Goal: Check status: Check status

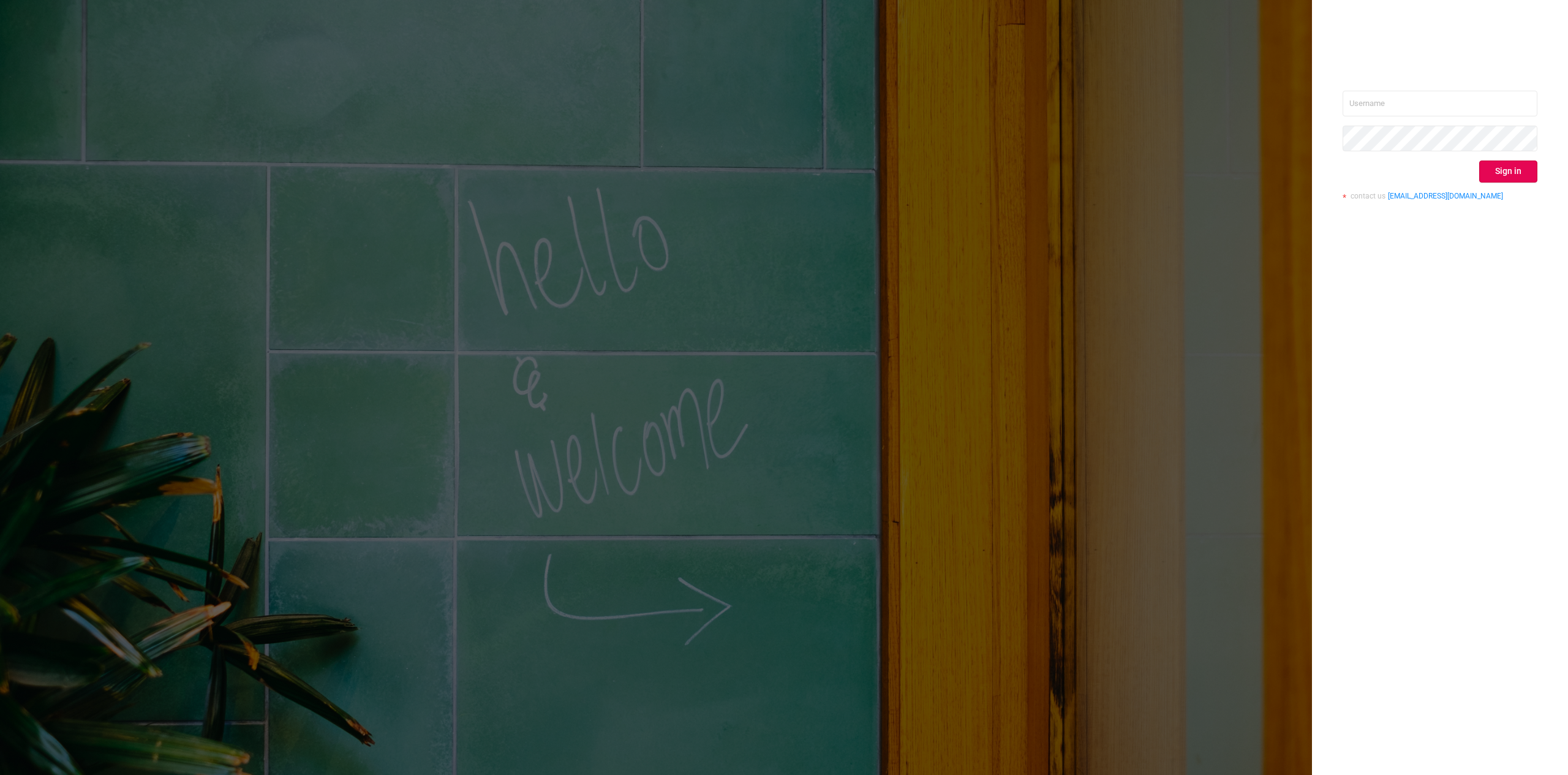
click at [1434, 88] on div "Sign in contact us [EMAIL_ADDRESS][DOMAIN_NAME]" at bounding box center [1439, 388] width 256 height 775
click at [1430, 97] on input "text" at bounding box center [1439, 103] width 195 height 25
type input "[PERSON_NAME][EMAIL_ADDRESS][DOMAIN_NAME]"
click at [1509, 187] on div "[PERSON_NAME][EMAIL_ADDRESS][DOMAIN_NAME] Sign in contact us [EMAIL_ADDRESS][DO…" at bounding box center [1439, 149] width 195 height 119
click at [1510, 168] on button "Sign in" at bounding box center [1508, 171] width 58 height 22
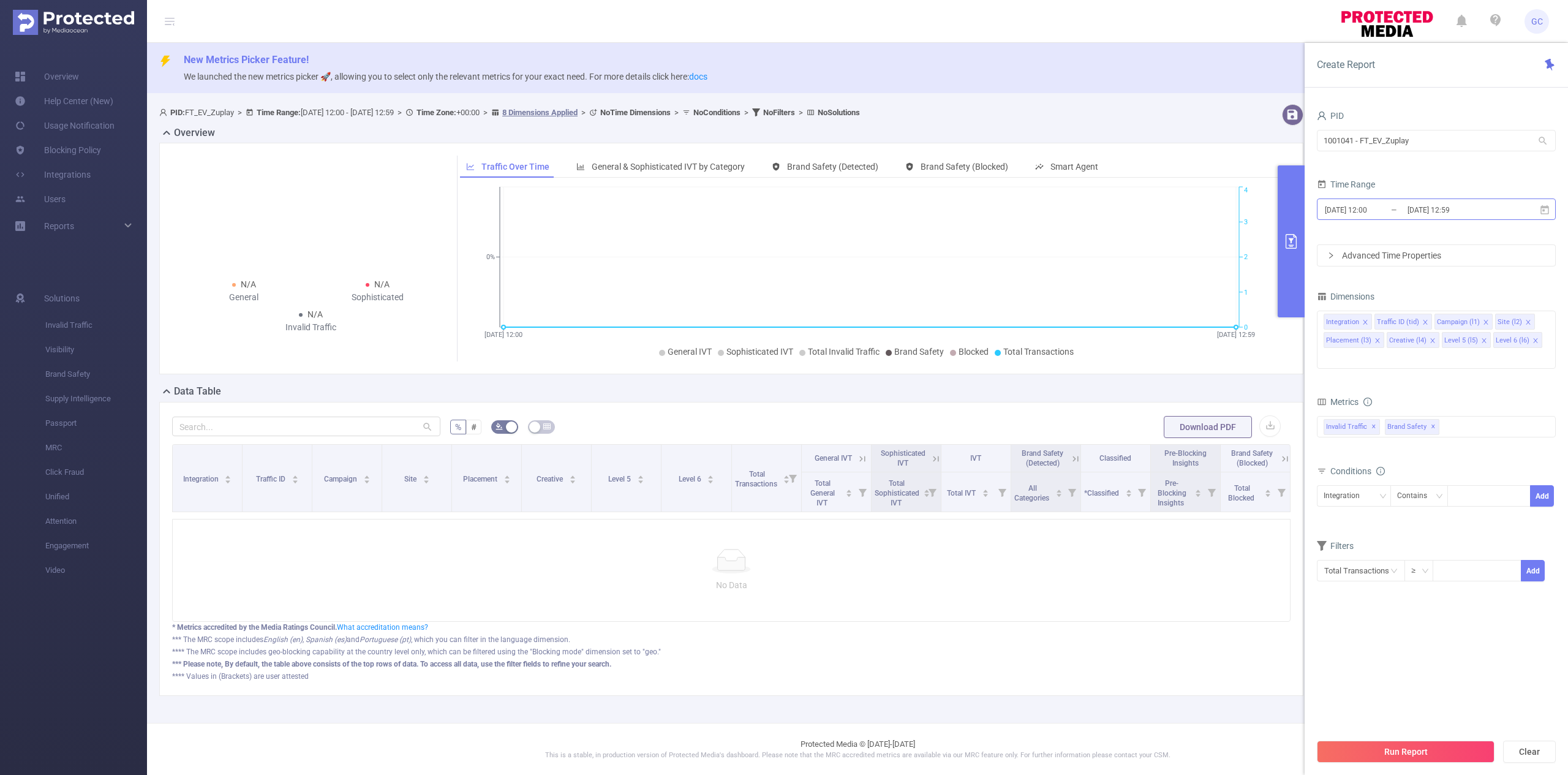
click at [1374, 213] on input "[DATE] 12:00" at bounding box center [1373, 210] width 100 height 16
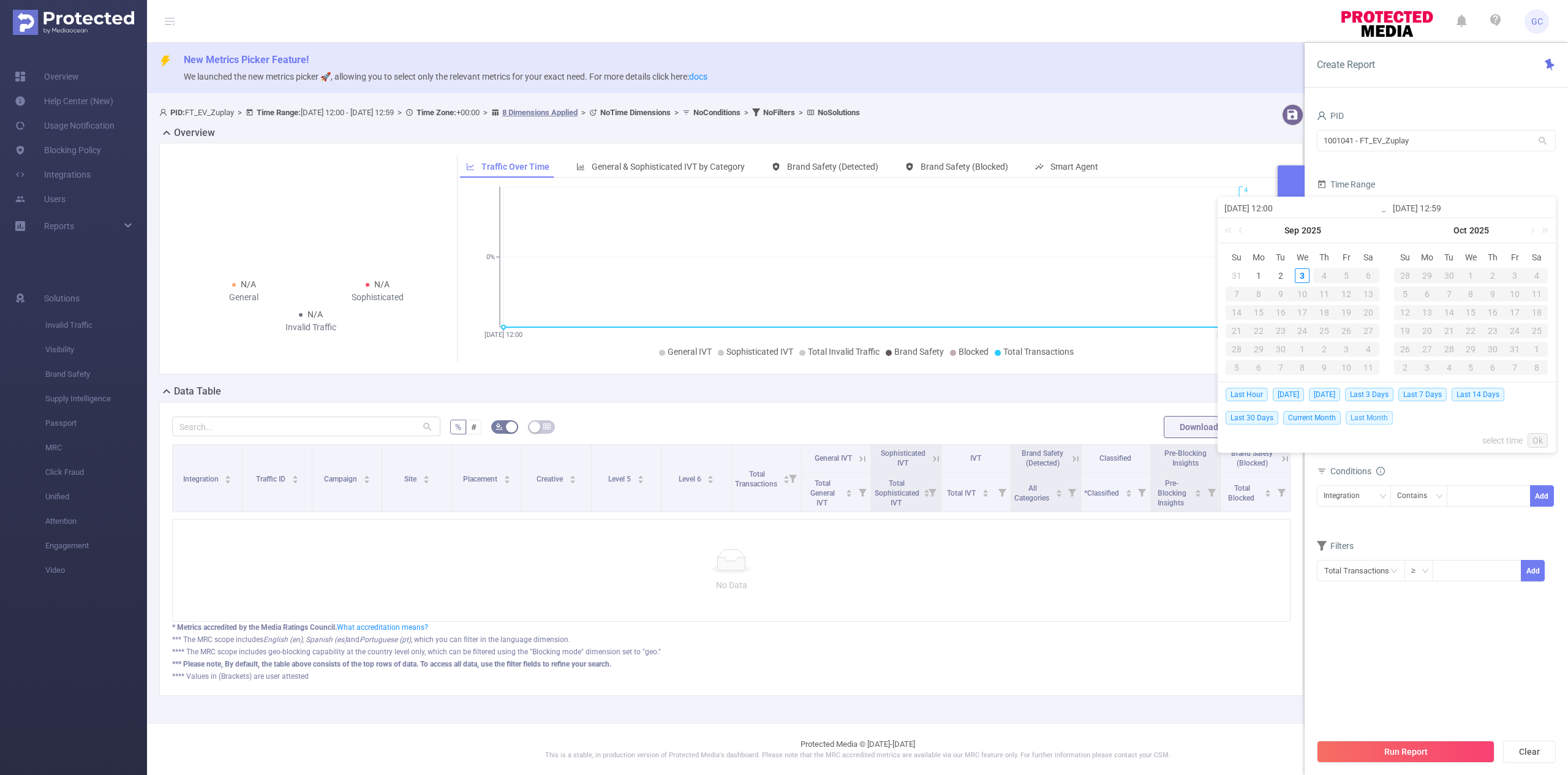
click at [1359, 419] on span "Last Month" at bounding box center [1369, 417] width 47 height 14
type input "[DATE] 00:00"
type input "[DATE] 23:59"
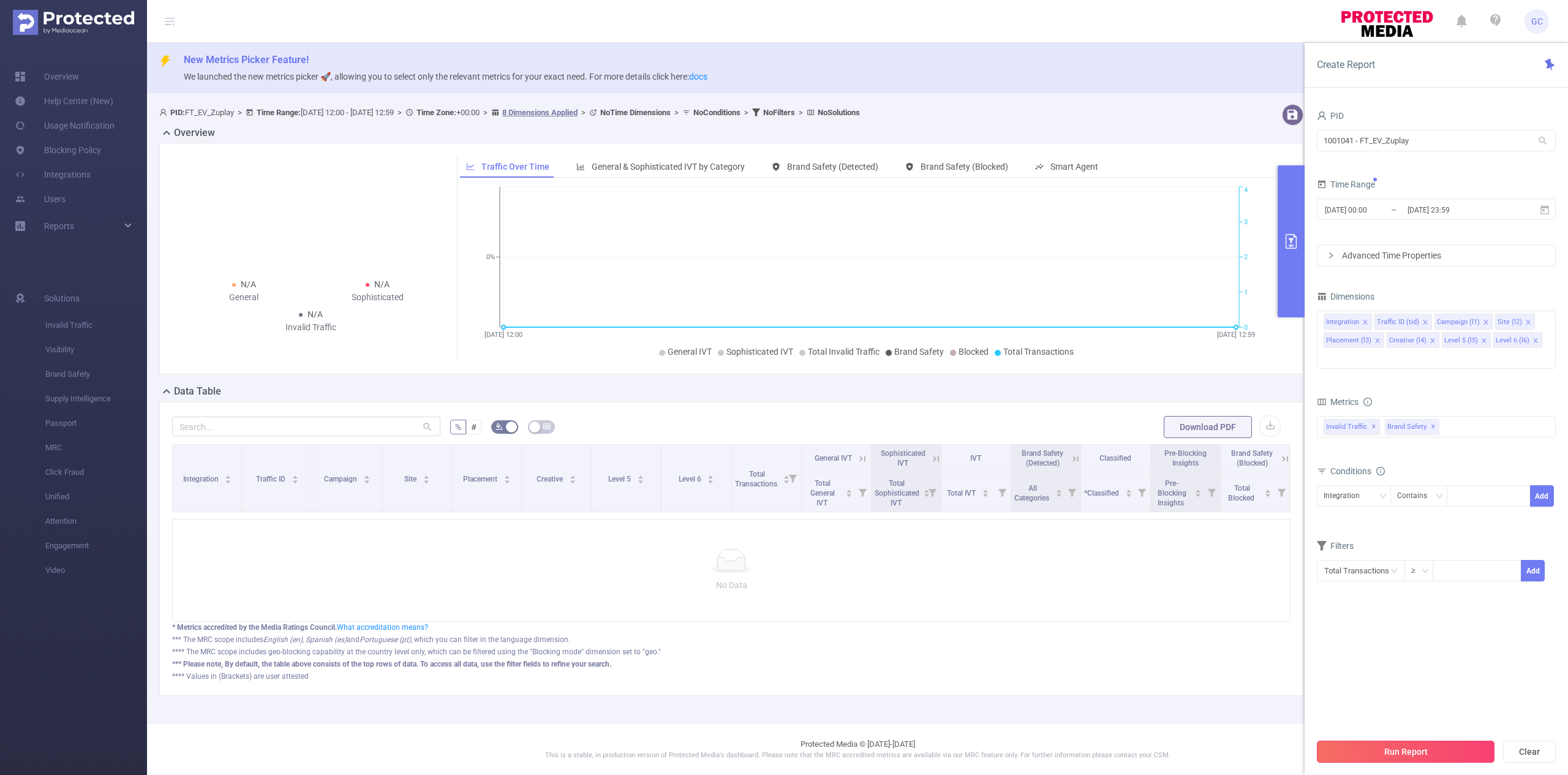
click at [1387, 758] on button "Run Report" at bounding box center [1405, 751] width 177 height 22
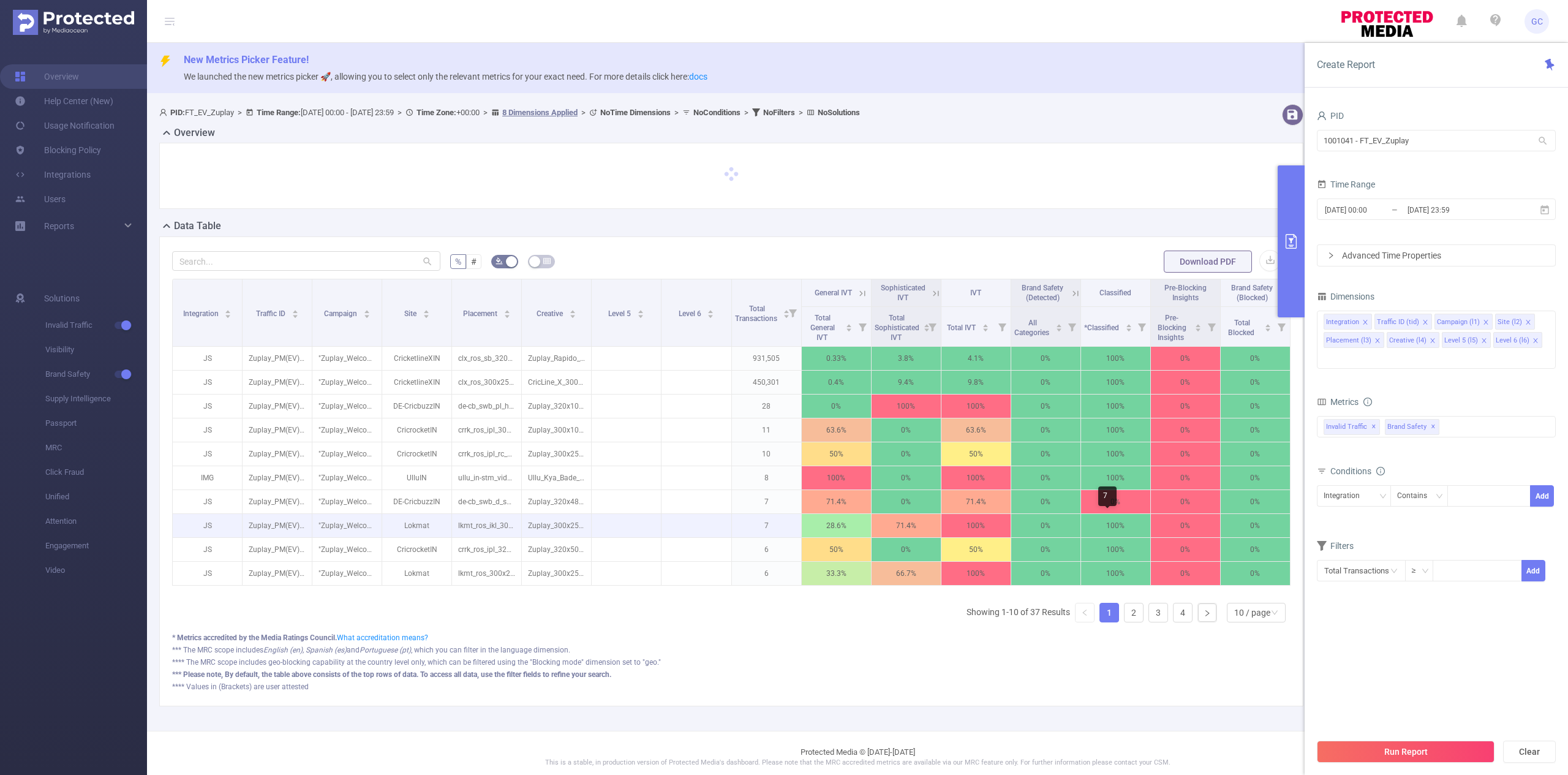
scroll to position [16, 0]
